Goal: Task Accomplishment & Management: Manage account settings

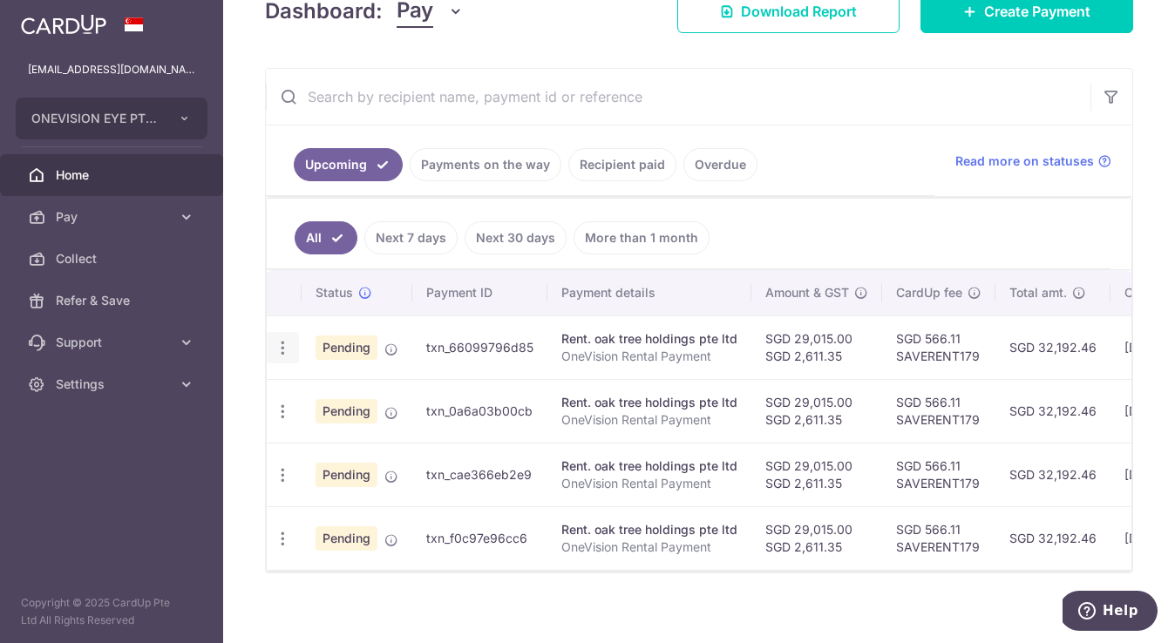
click at [275, 349] on icon "button" at bounding box center [283, 348] width 18 height 18
click at [350, 394] on span "Update payment" at bounding box center [375, 395] width 119 height 21
radio input "true"
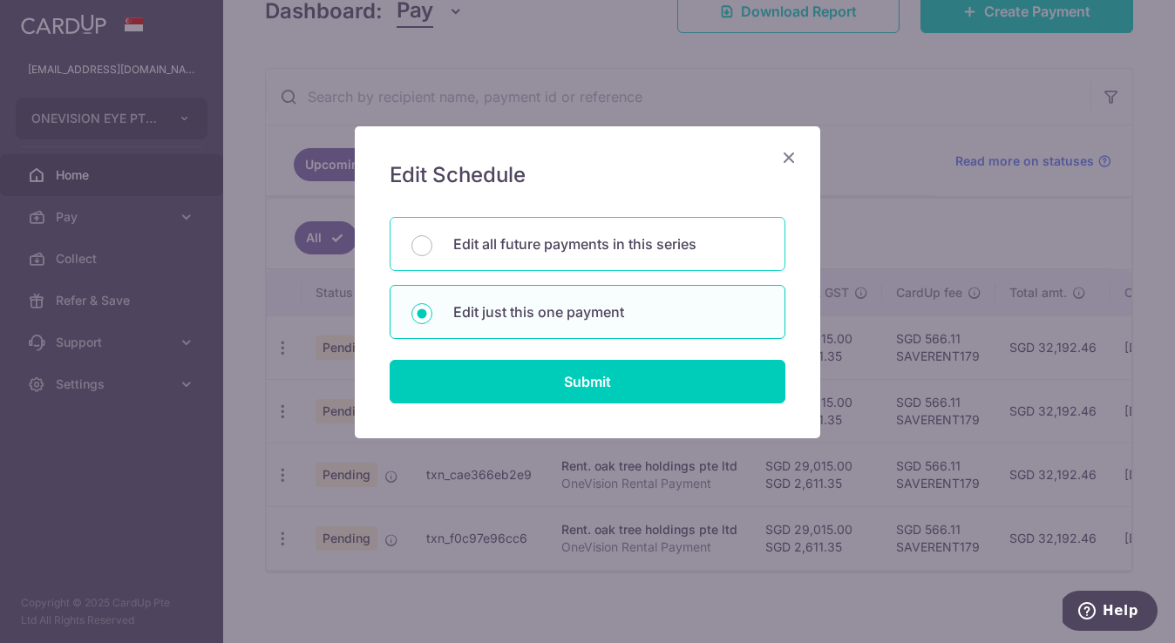
click at [498, 246] on p "Edit all future payments in this series" at bounding box center [608, 244] width 310 height 21
click at [432, 246] on input "Edit all future payments in this series" at bounding box center [421, 245] width 21 height 21
click at [502, 309] on p "Edit just this one payment" at bounding box center [608, 311] width 310 height 21
click at [432, 309] on input "Edit just this one payment" at bounding box center [421, 313] width 21 height 21
radio input "false"
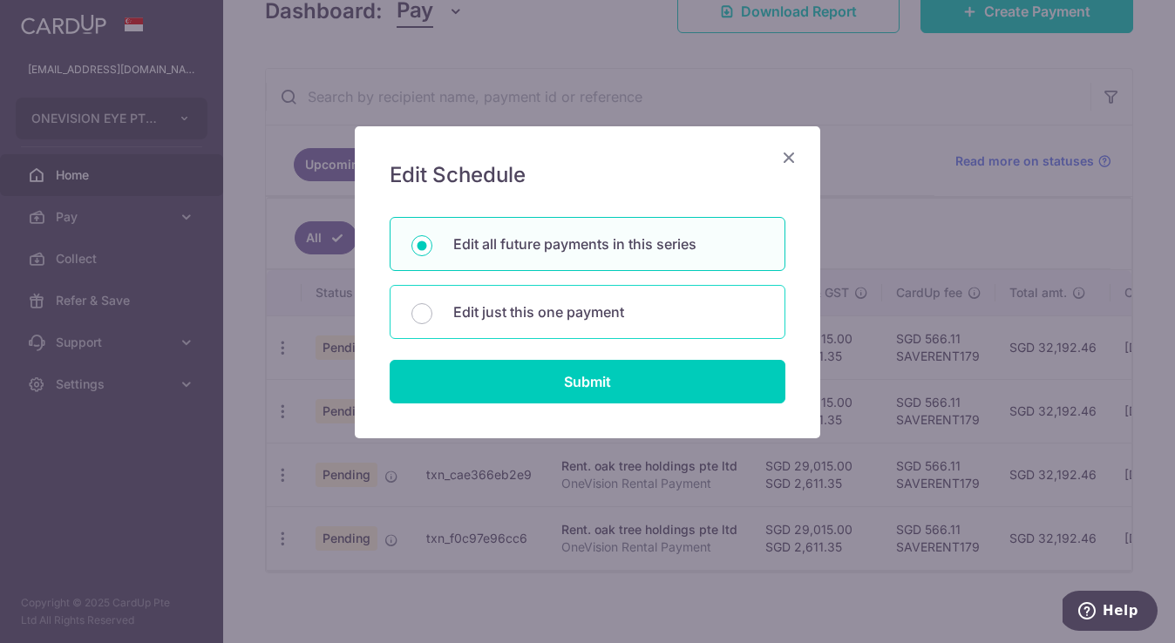
radio input "true"
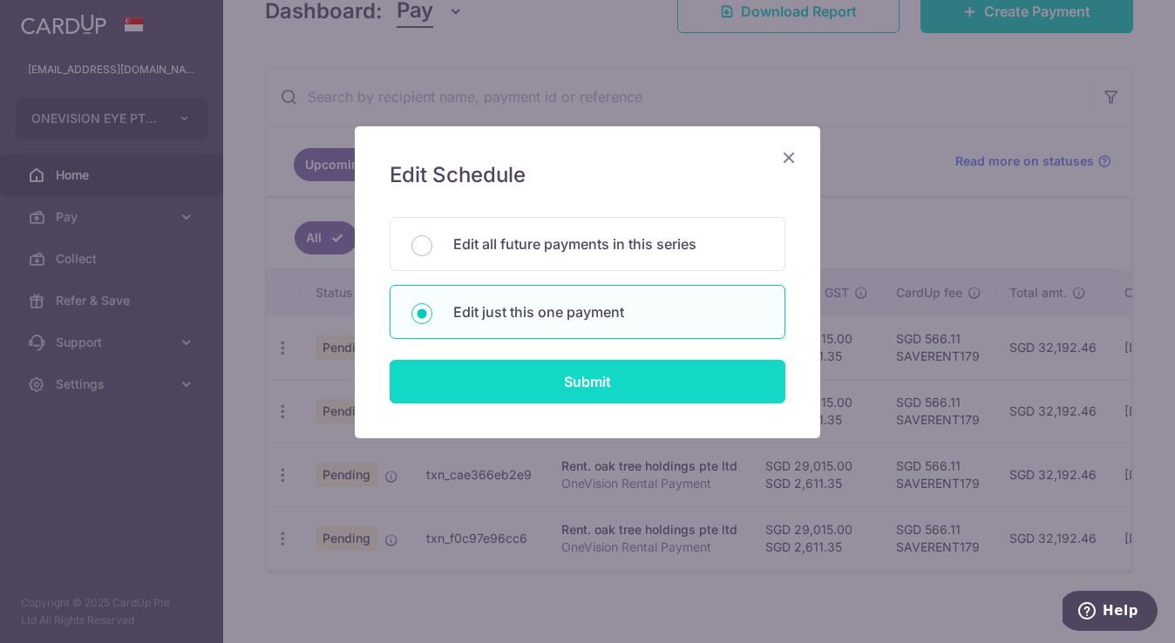
click at [553, 383] on input "Submit" at bounding box center [587, 382] width 396 height 44
radio input "true"
type input "29,015.00"
type input "2,611.35"
type input "[DATE]"
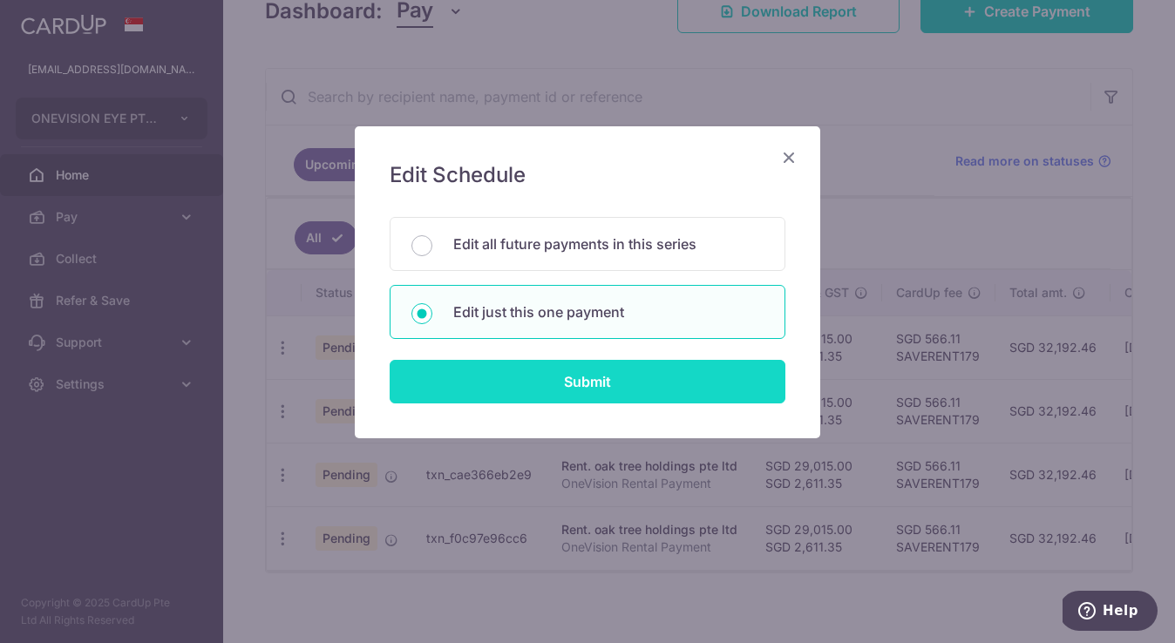
type input "OneVision Rental Payment"
type input "OneVision Rent"
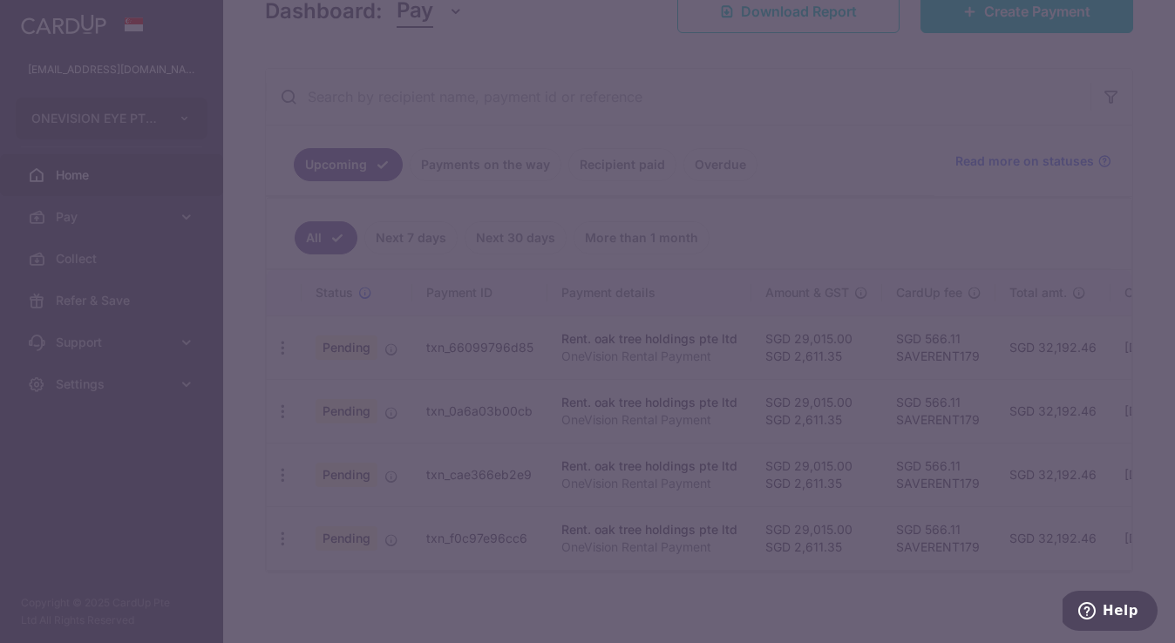
type input "SAVERENT179"
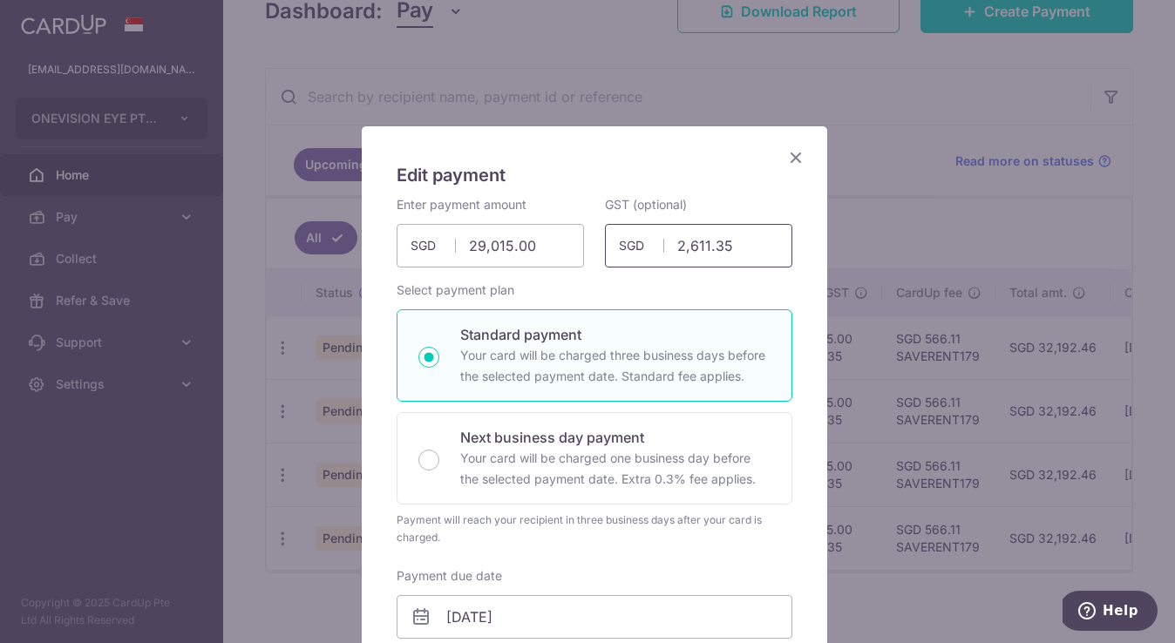
drag, startPoint x: 741, startPoint y: 251, endPoint x: 605, endPoint y: 251, distance: 135.9
click at [605, 251] on input "2,611.35" at bounding box center [698, 246] width 187 height 44
drag, startPoint x: 538, startPoint y: 249, endPoint x: 427, endPoint y: 249, distance: 110.7
click at [427, 249] on div "29,015.00 29015.00 SGD" at bounding box center [489, 246] width 187 height 44
type input "2"
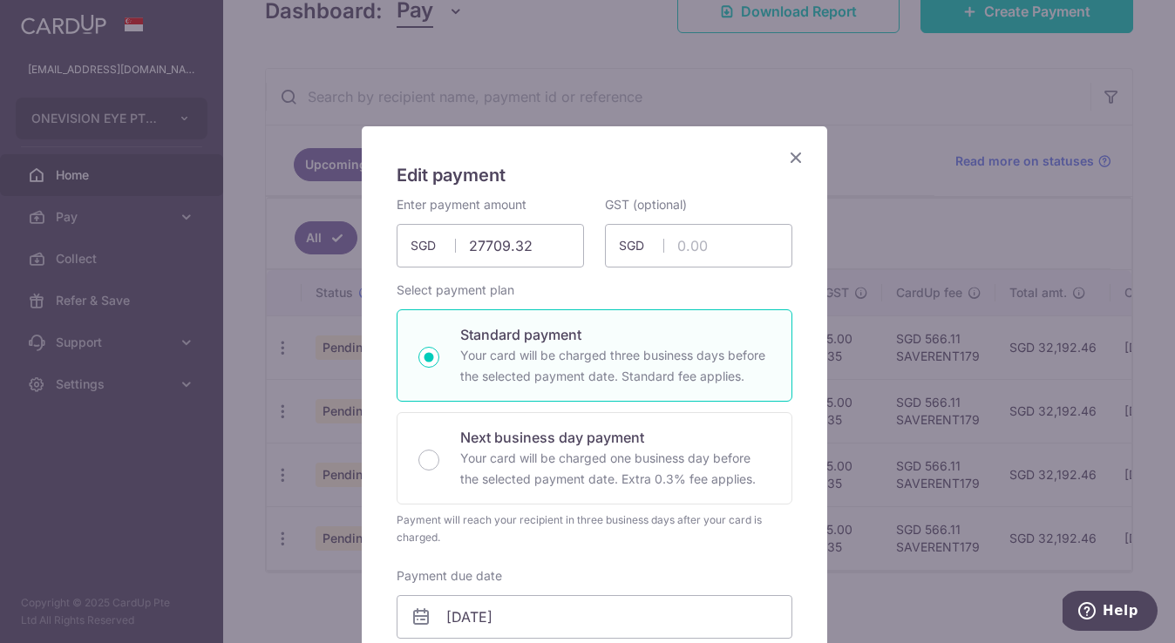
type input "27,709.32"
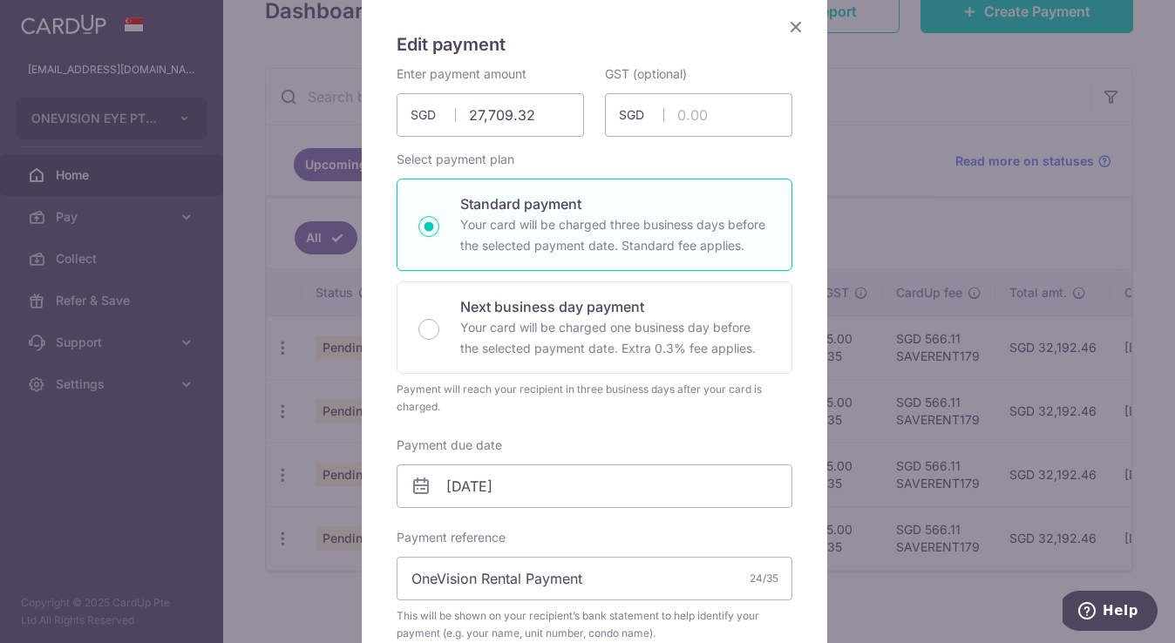
scroll to position [131, 0]
click at [552, 430] on div "Enter payment amount 27,709.32 27709.32 SGD To change the payment amount, pleas…" at bounding box center [594, 534] width 396 height 938
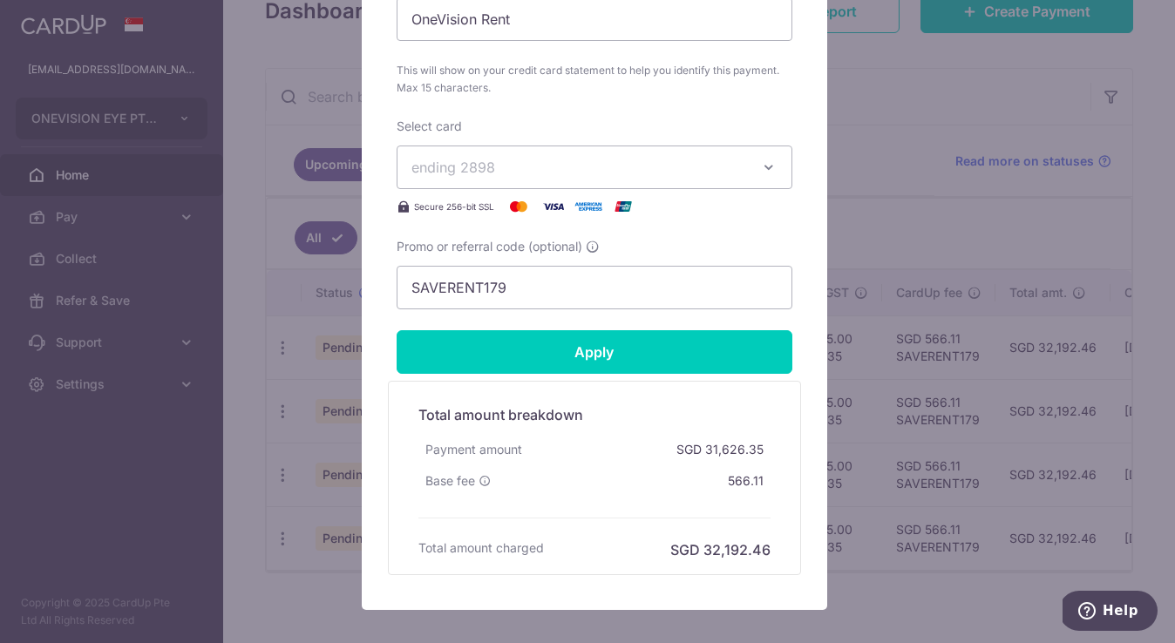
scroll to position [790, 0]
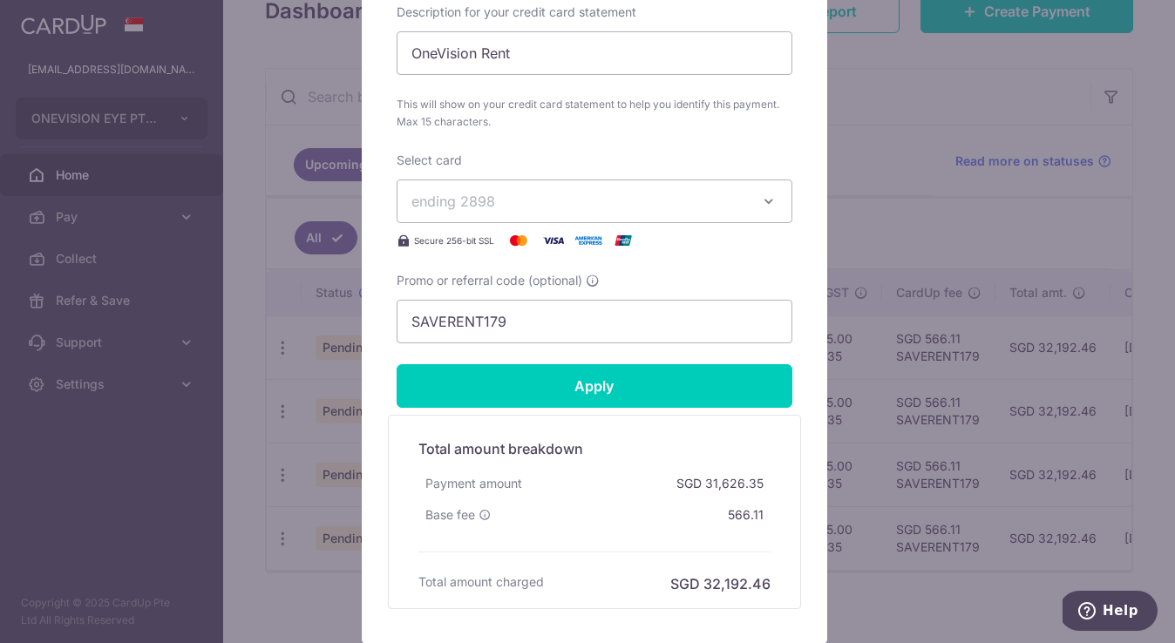
click at [764, 197] on icon "button" at bounding box center [768, 201] width 17 height 17
click at [587, 287] on span "**** 2898" at bounding box center [594, 283] width 366 height 21
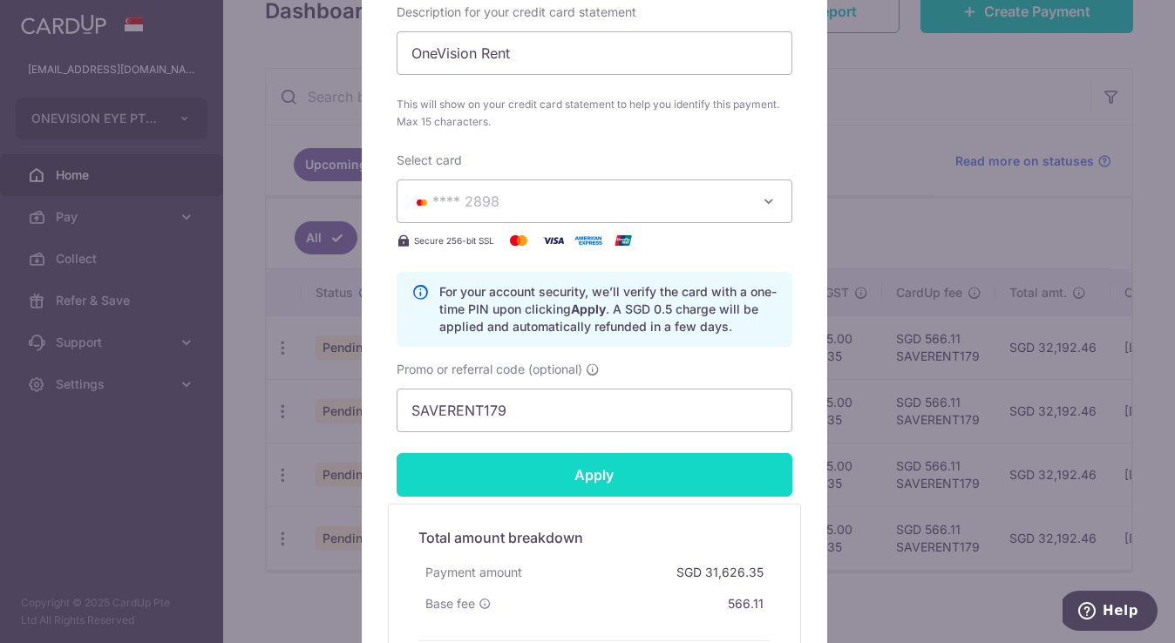
click at [619, 480] on input "Apply" at bounding box center [594, 475] width 396 height 44
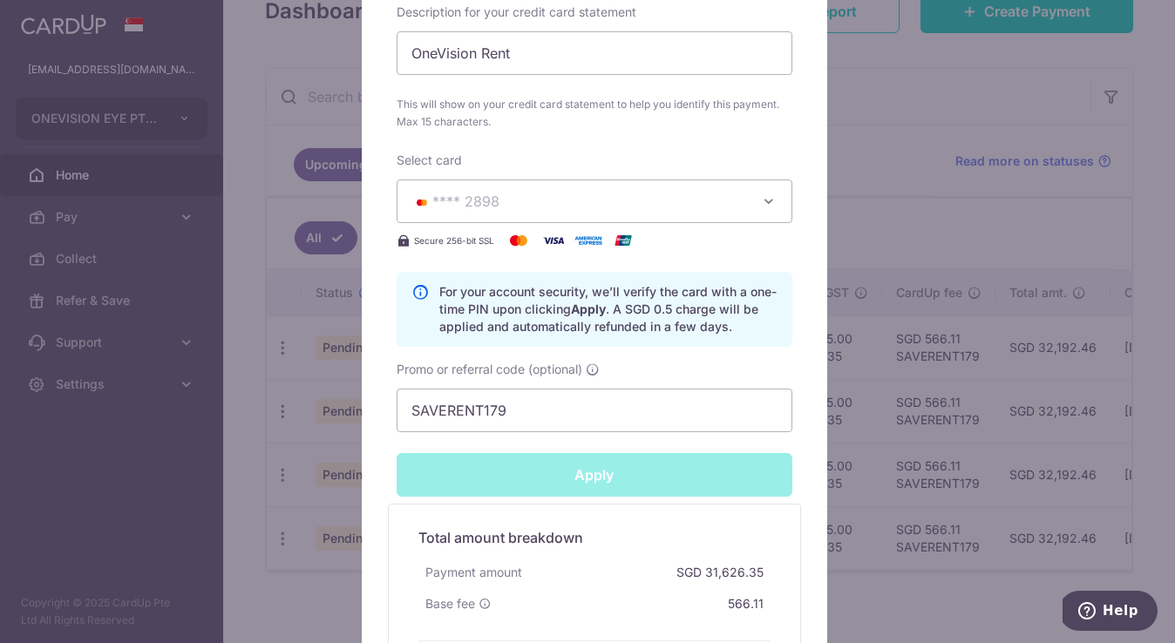
type input "Successfully Applied"
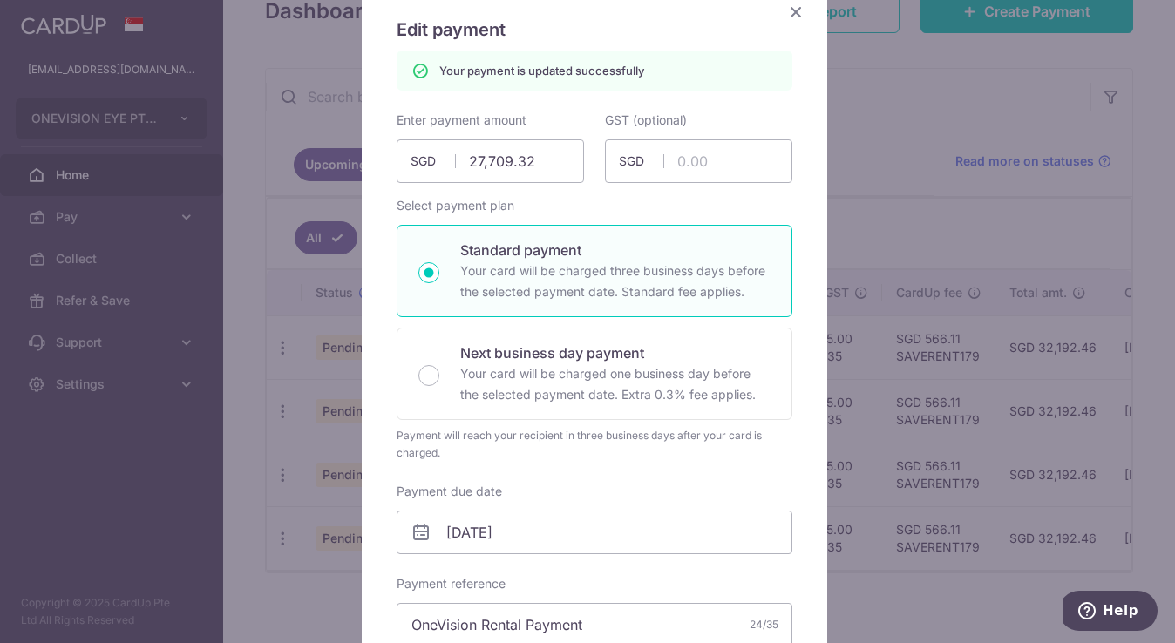
scroll to position [0, 0]
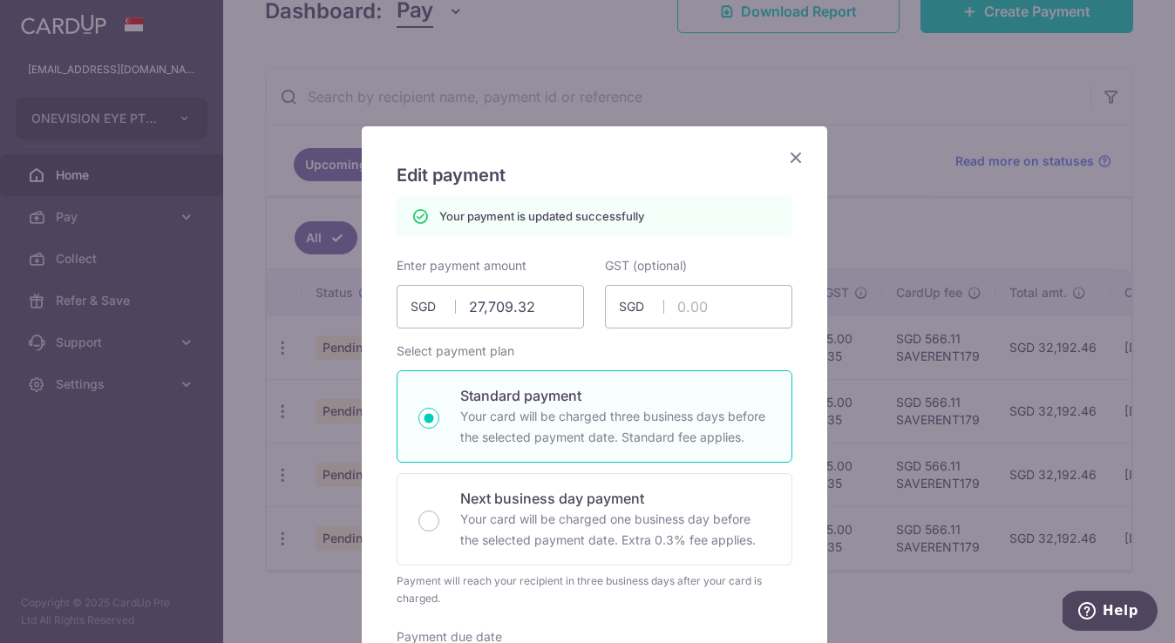
click at [789, 153] on icon "Close" at bounding box center [795, 157] width 21 height 22
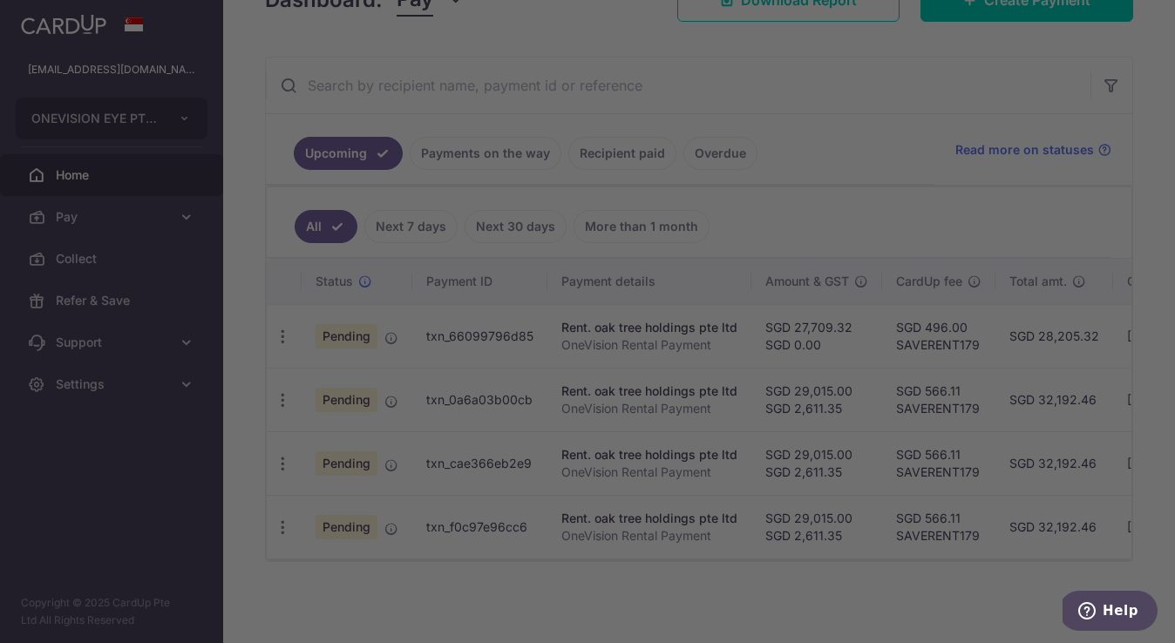
scroll to position [276, 0]
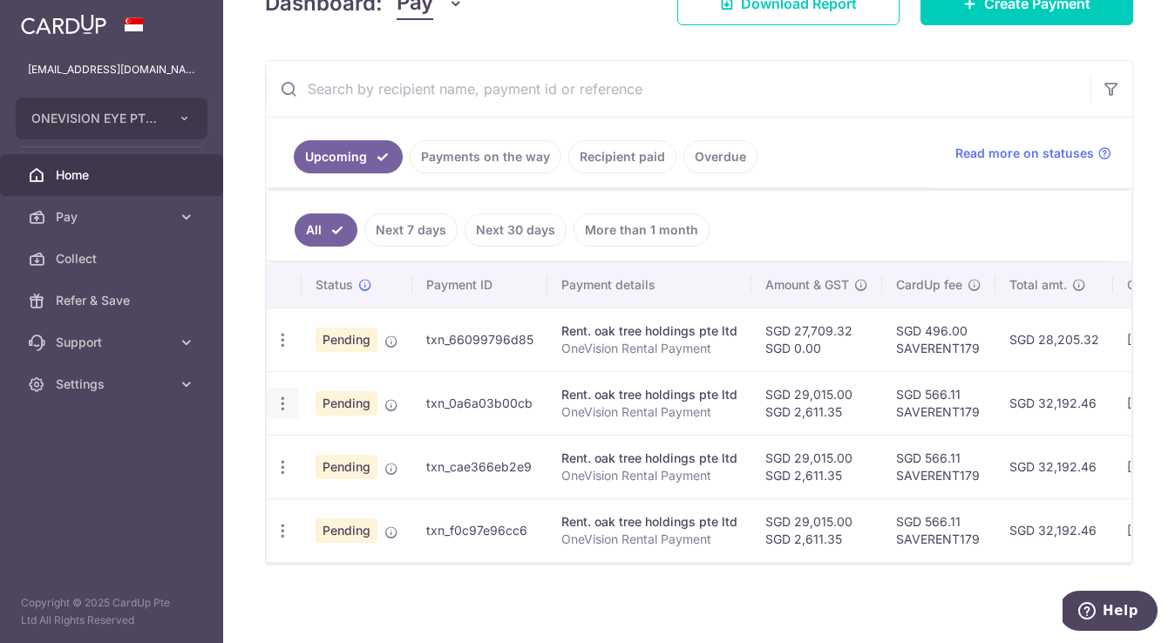
click at [282, 402] on icon "button" at bounding box center [283, 404] width 18 height 18
click at [376, 450] on span "Update payment" at bounding box center [375, 451] width 119 height 21
radio input "true"
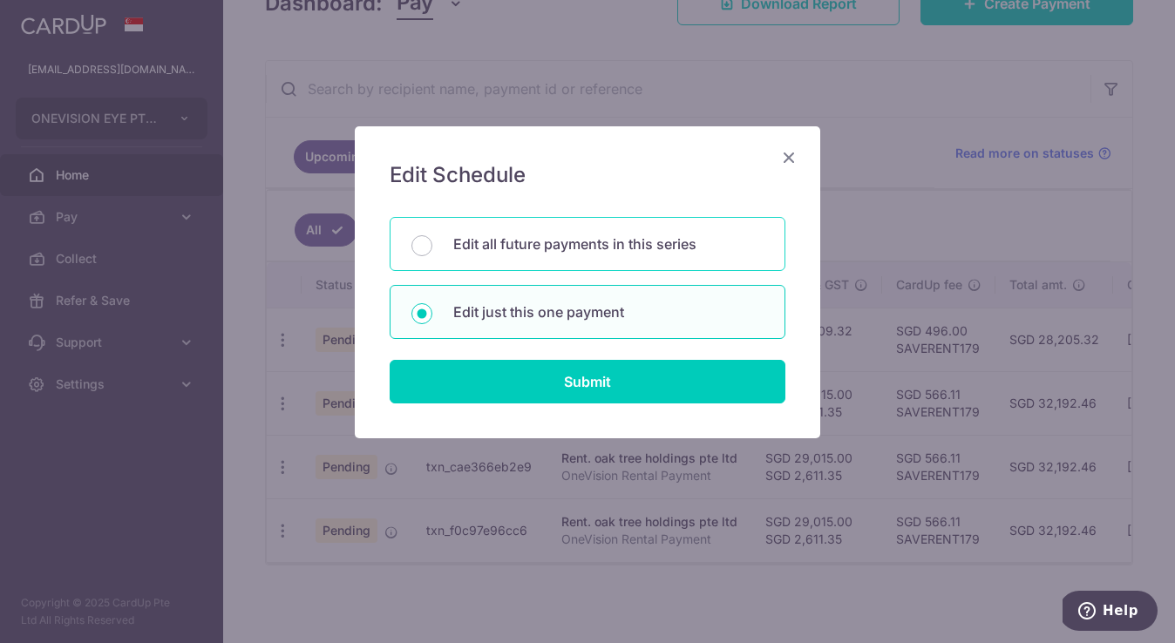
click at [541, 253] on p "Edit all future payments in this series" at bounding box center [608, 244] width 310 height 21
click at [432, 253] on input "Edit all future payments in this series" at bounding box center [421, 245] width 21 height 21
radio input "true"
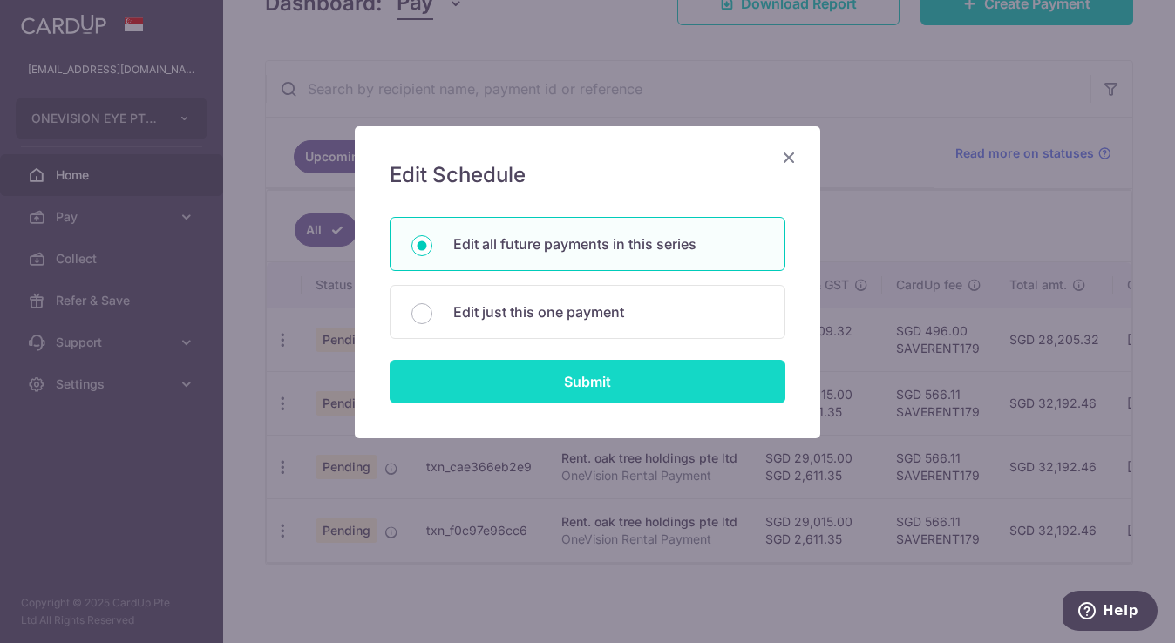
click at [558, 401] on input "Submit" at bounding box center [587, 382] width 396 height 44
radio input "true"
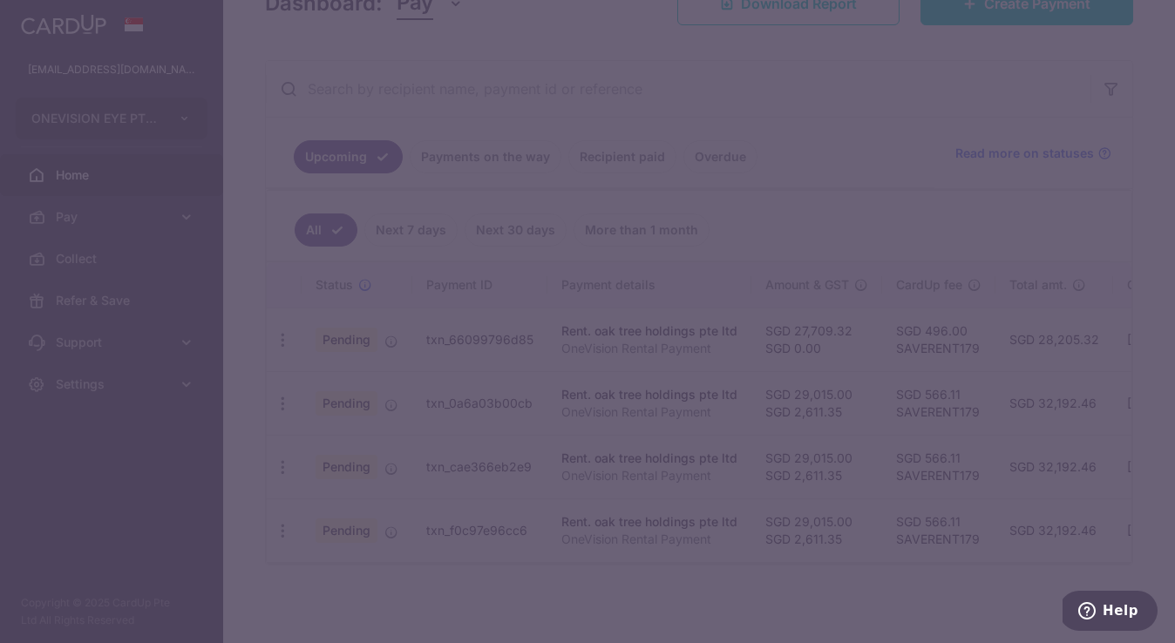
type input "29,015.00"
type input "2,611.35"
type input "OneVision Rental Payment"
type input "OneVision Rent"
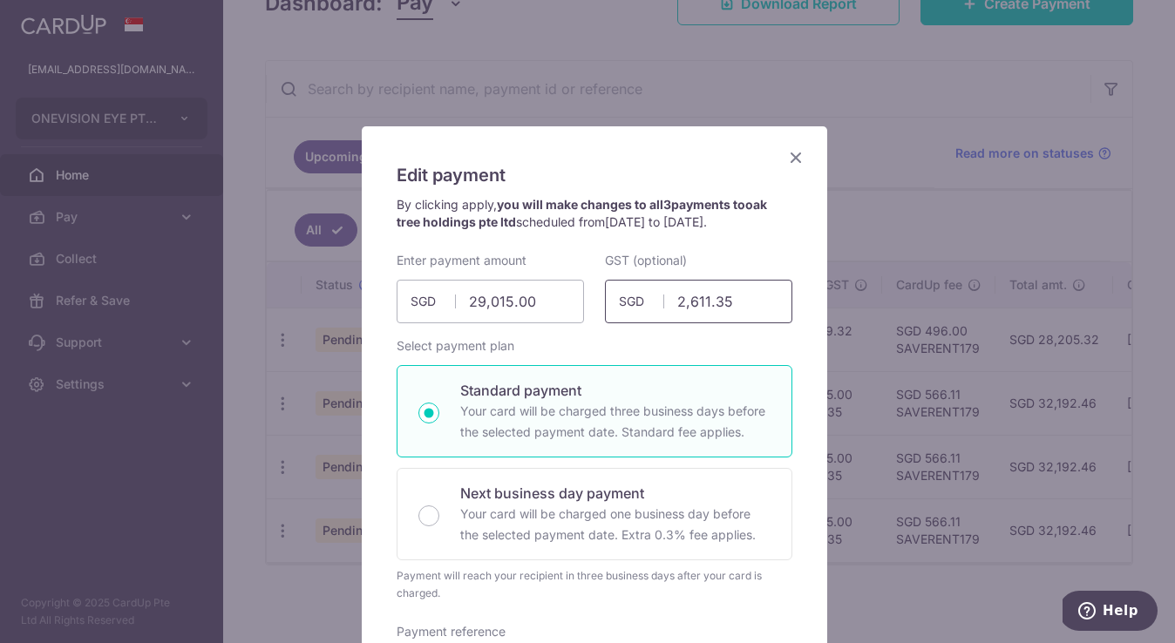
drag, startPoint x: 739, startPoint y: 304, endPoint x: 579, endPoint y: 304, distance: 160.3
click at [579, 304] on div "Enter payment amount 29,015.00 29015.00 SGD To change the payment amount, pleas…" at bounding box center [594, 287] width 417 height 71
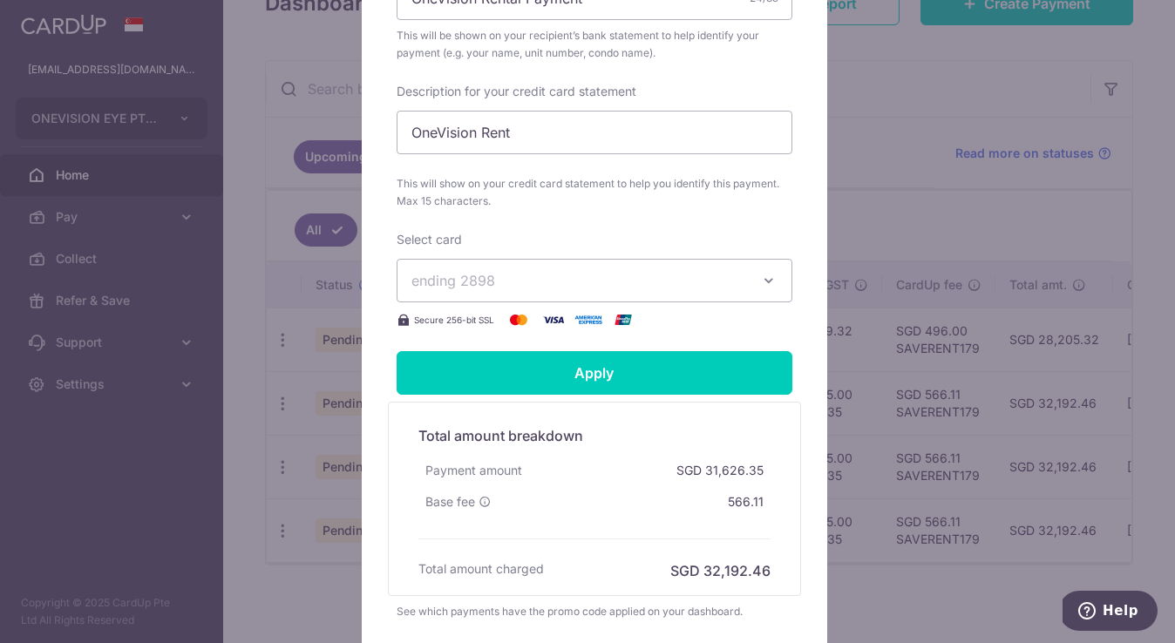
scroll to position [813, 0]
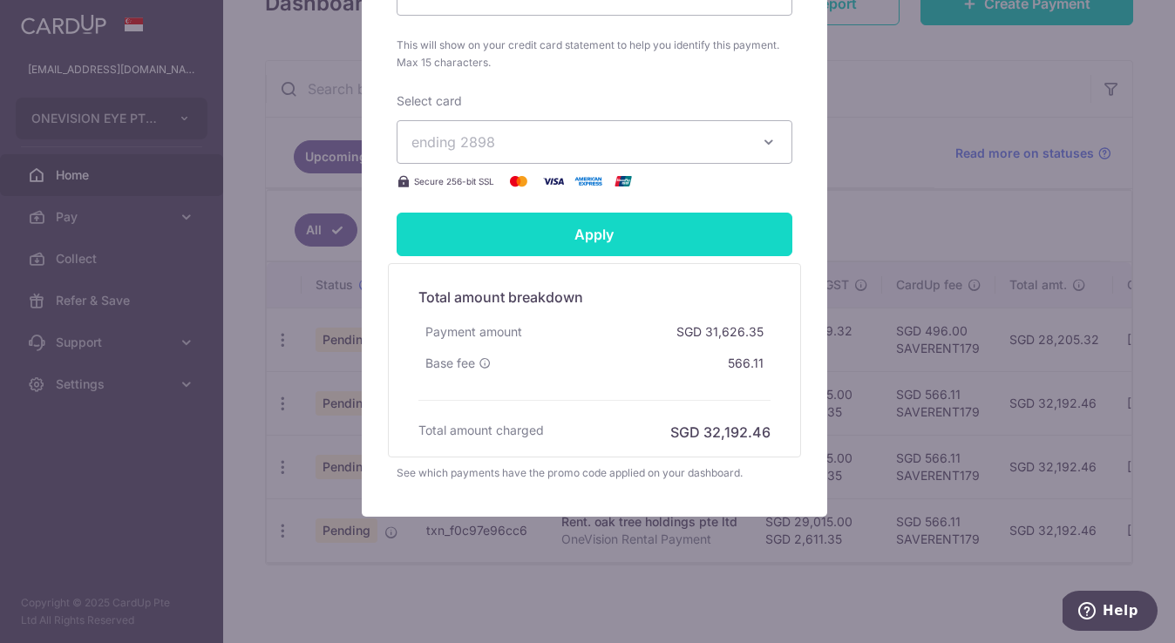
click at [510, 234] on input "Apply" at bounding box center [594, 235] width 396 height 44
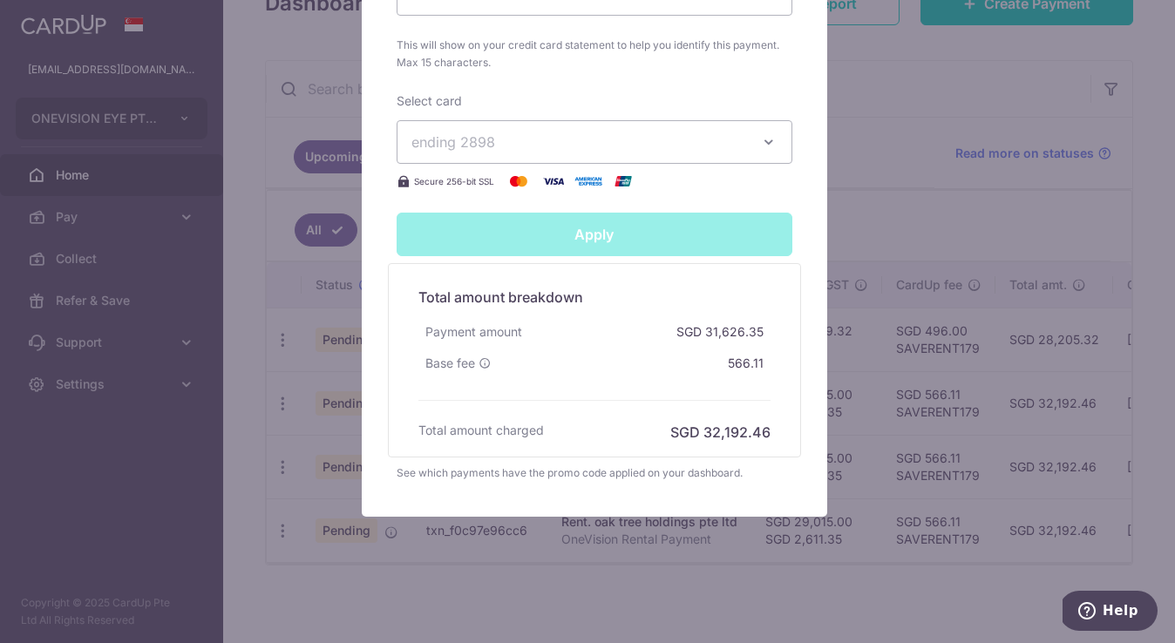
type input "Successfully Applied"
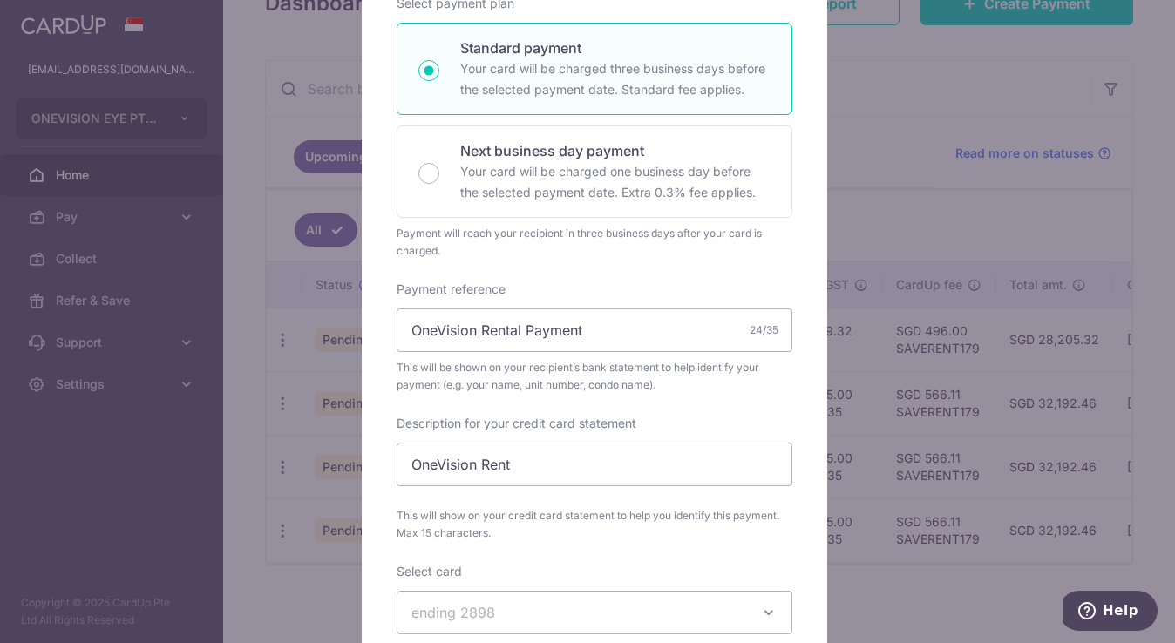
scroll to position [88, 0]
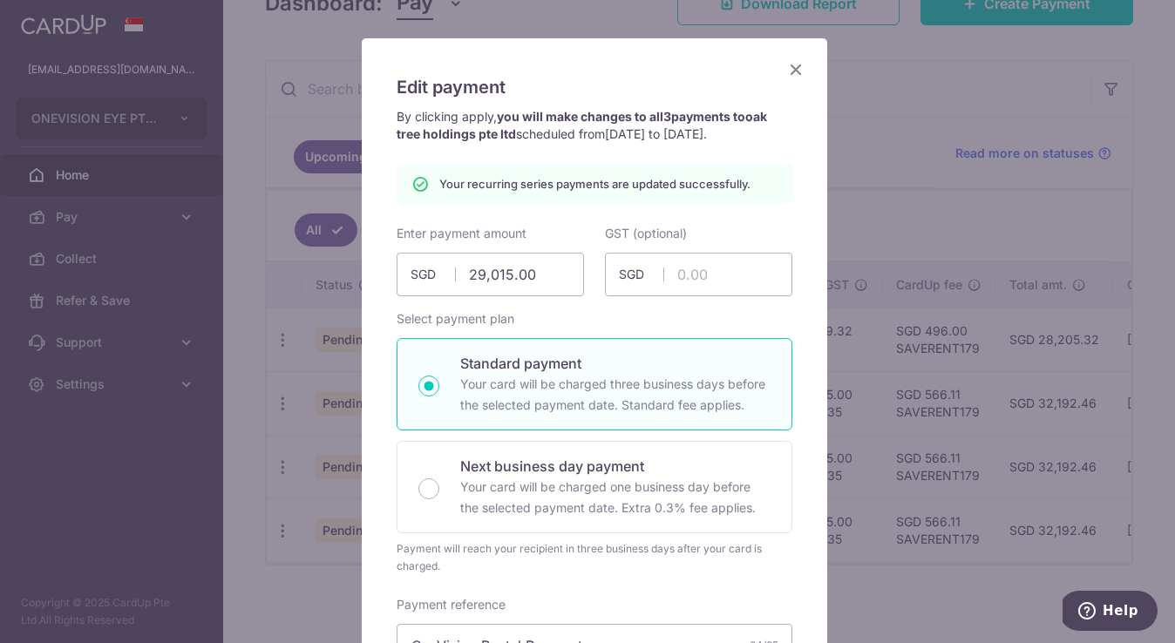
click at [789, 71] on icon "Close" at bounding box center [795, 69] width 21 height 22
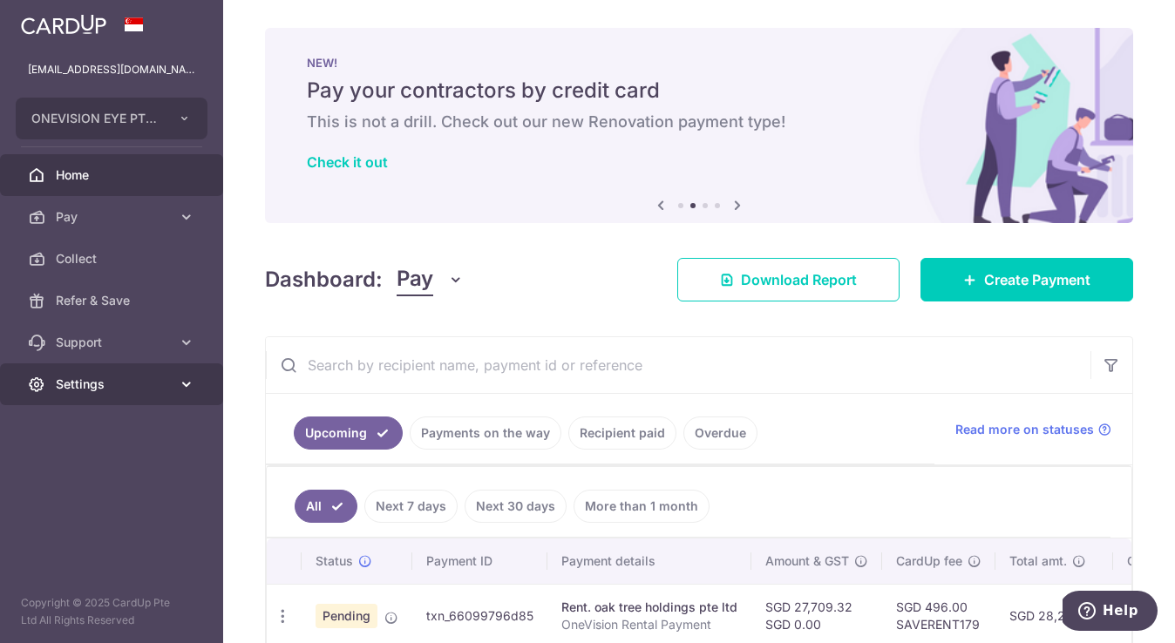
click at [177, 399] on link "Settings" at bounding box center [111, 384] width 223 height 42
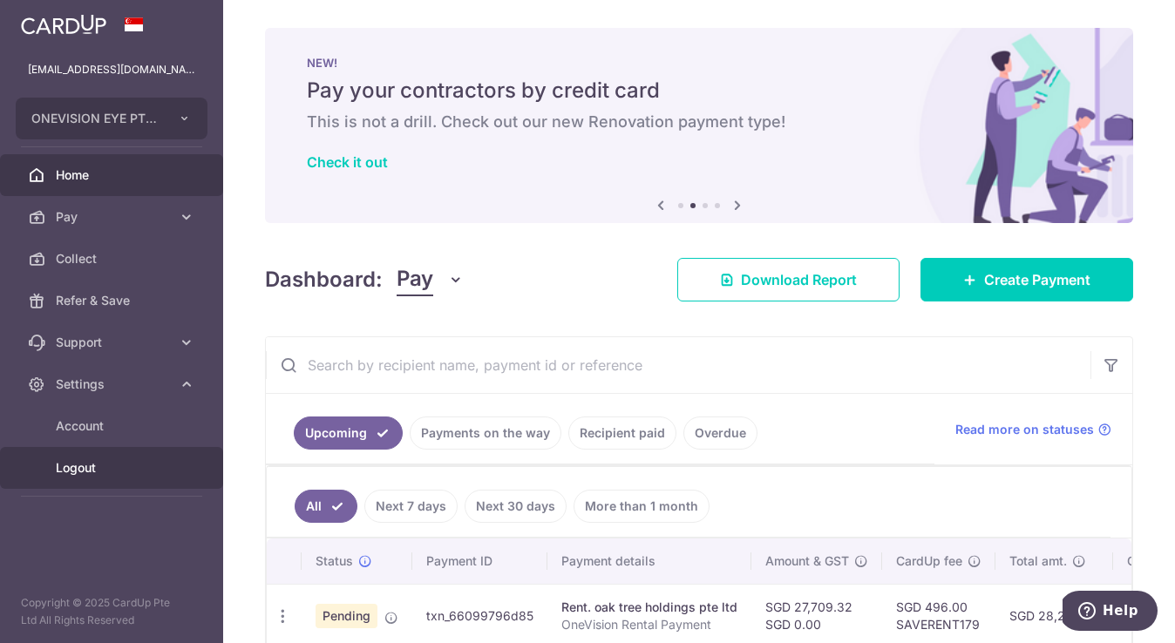
click at [99, 471] on span "Logout" at bounding box center [113, 467] width 115 height 17
